Goal: Browse casually

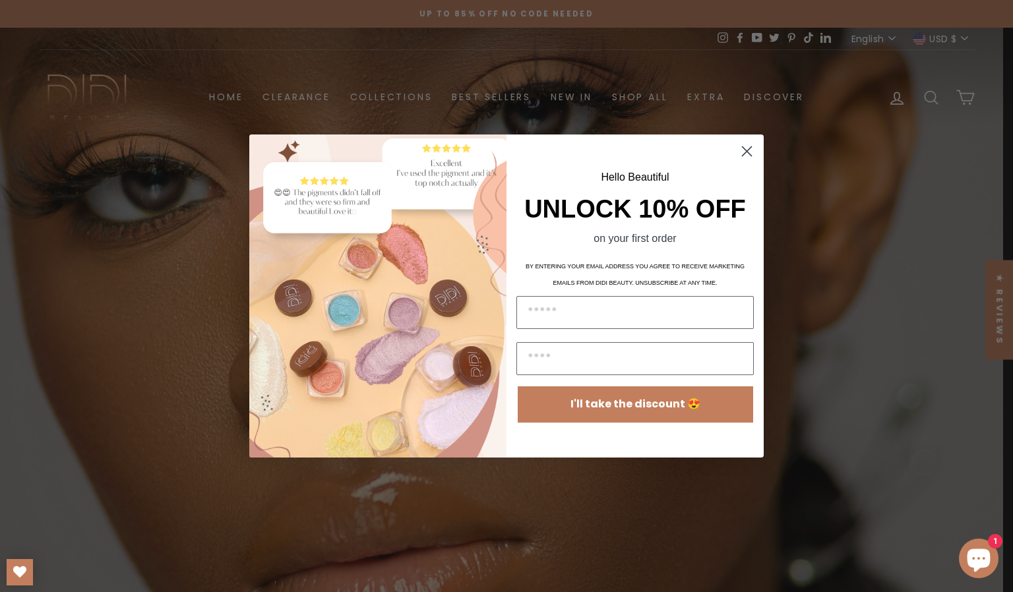
click at [749, 153] on circle "Close dialog" at bounding box center [747, 152] width 22 height 22
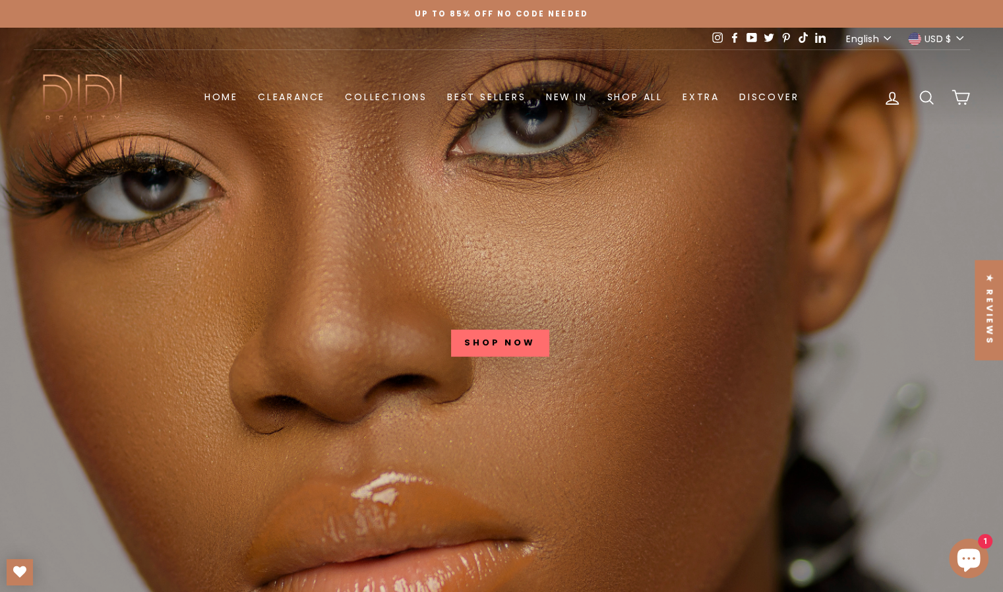
click at [495, 338] on link at bounding box center [501, 324] width 1003 height 592
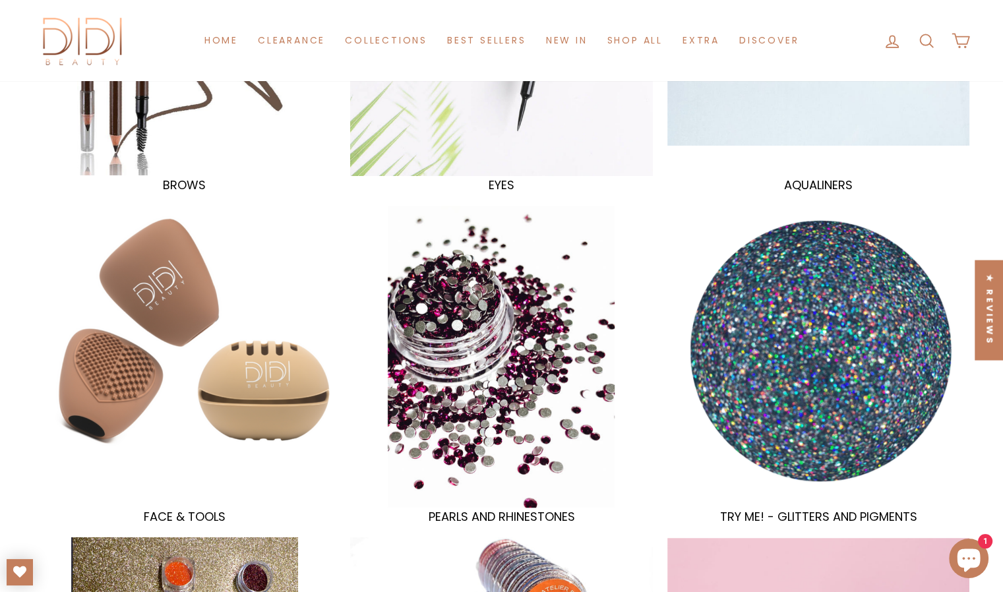
scroll to position [299, 0]
